Goal: Use online tool/utility: Utilize a website feature to perform a specific function

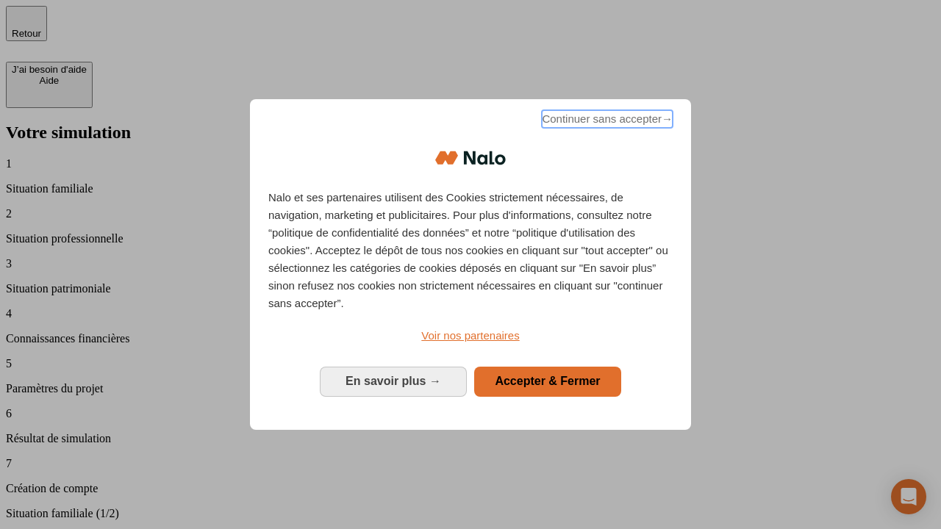
click at [606, 121] on span "Continuer sans accepter →" at bounding box center [607, 119] width 131 height 18
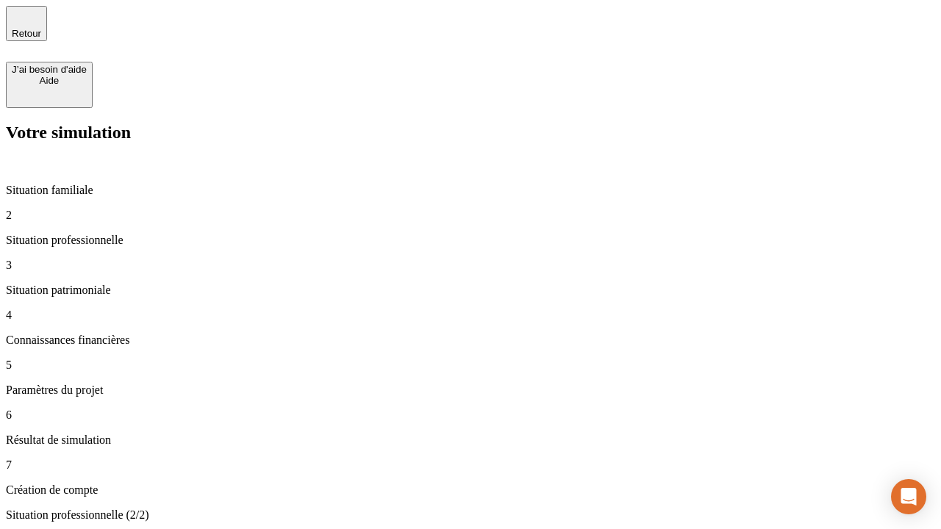
type input "30 000"
type input "1 000"
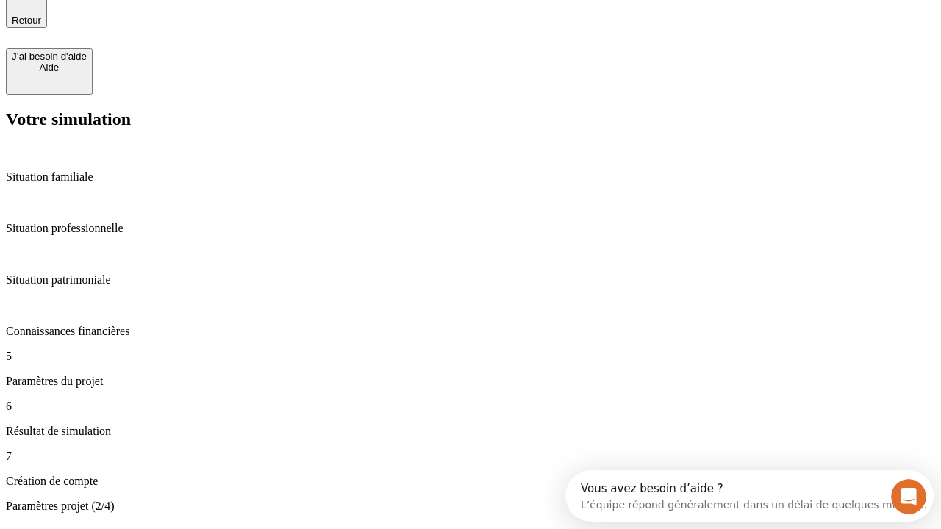
type input "40"
type input "64"
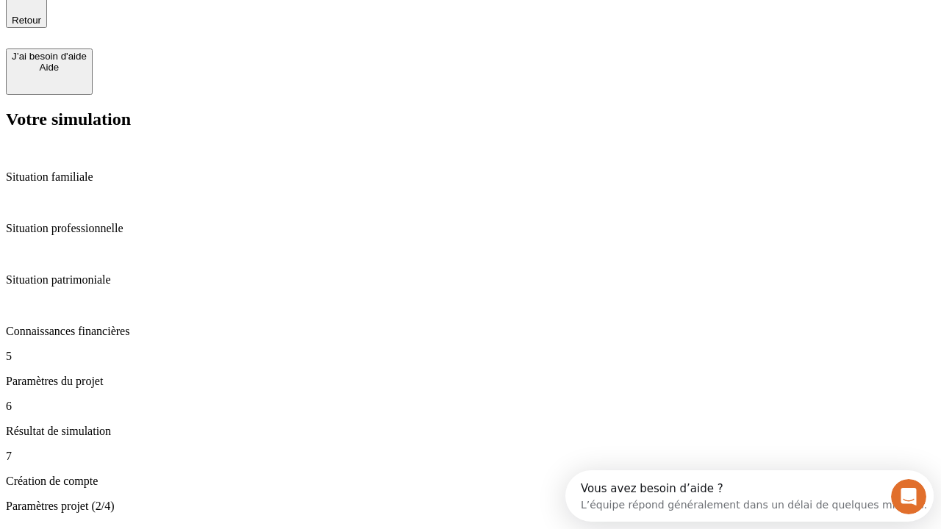
type input "200 000"
type input "640"
